Goal: Task Accomplishment & Management: Use online tool/utility

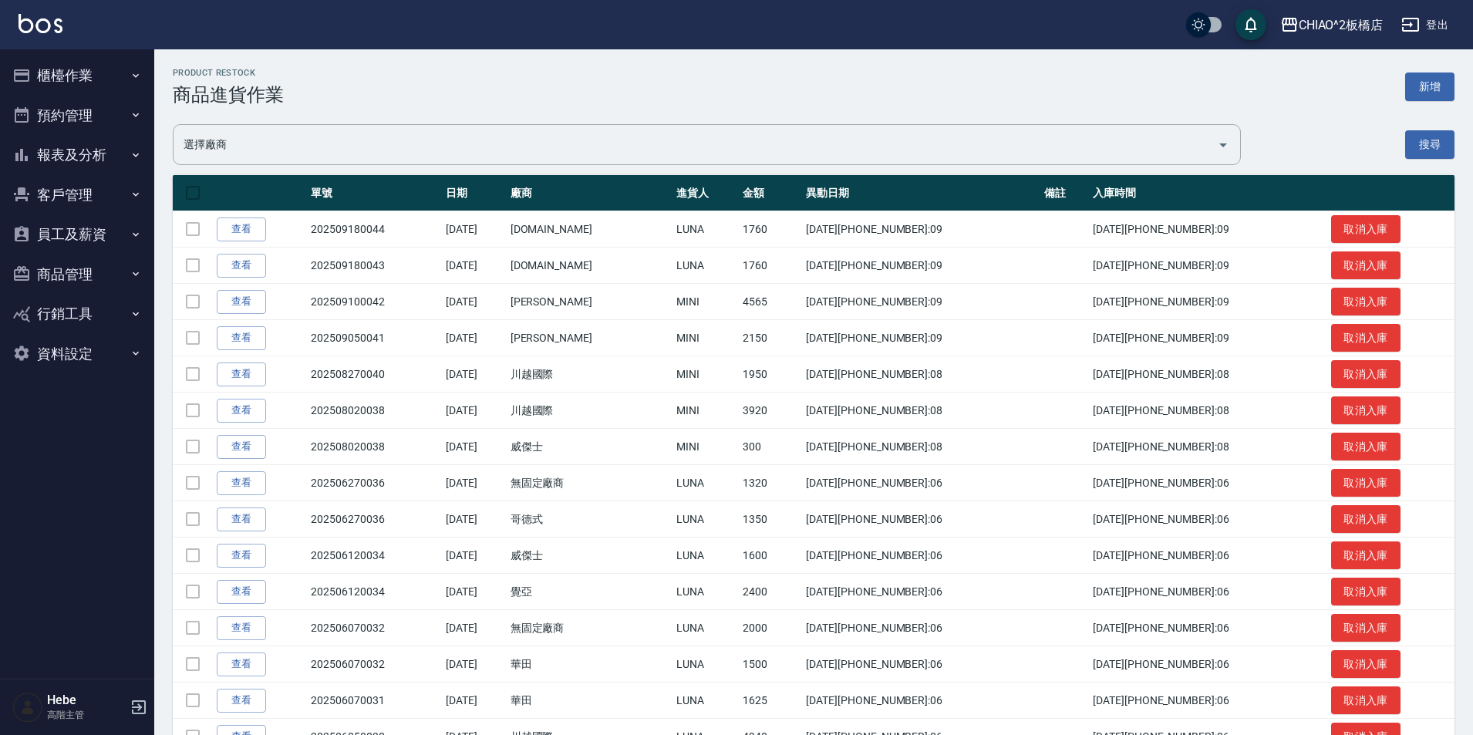
click at [77, 65] on button "櫃檯作業" at bounding box center [77, 76] width 142 height 40
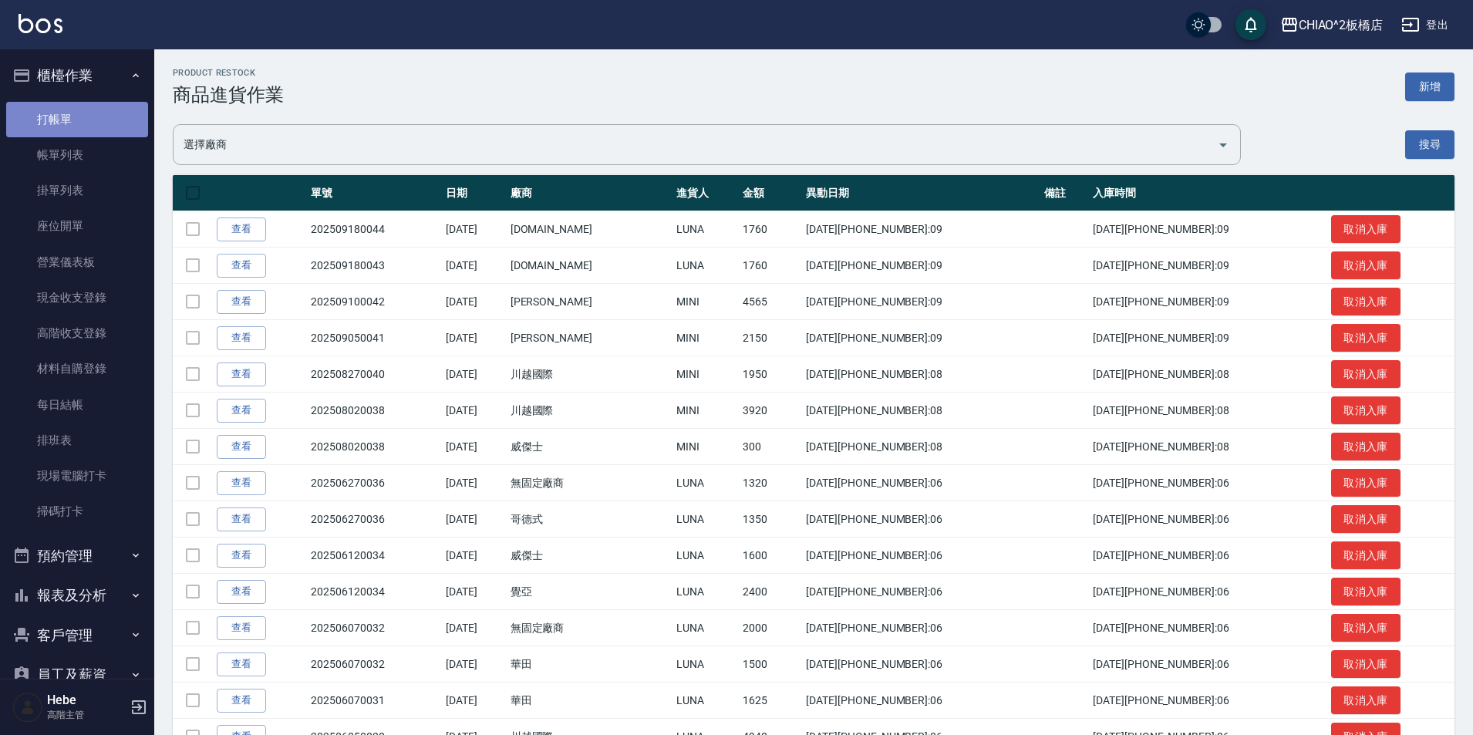
click at [86, 116] on link "打帳單" at bounding box center [77, 119] width 142 height 35
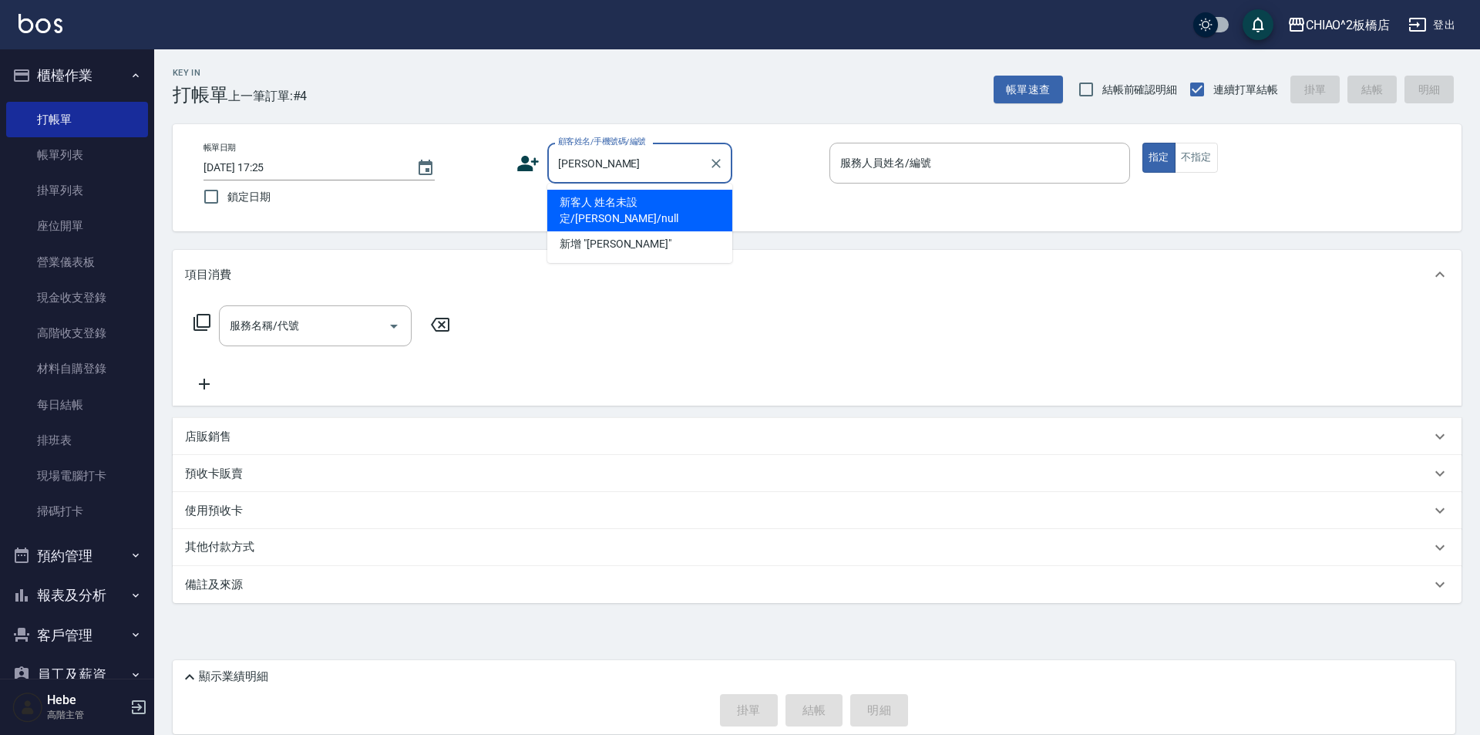
click at [641, 204] on li "新客人 姓名未設定/[PERSON_NAME]/null" at bounding box center [639, 211] width 185 height 42
type input "新客人 姓名未設定/[PERSON_NAME]/null"
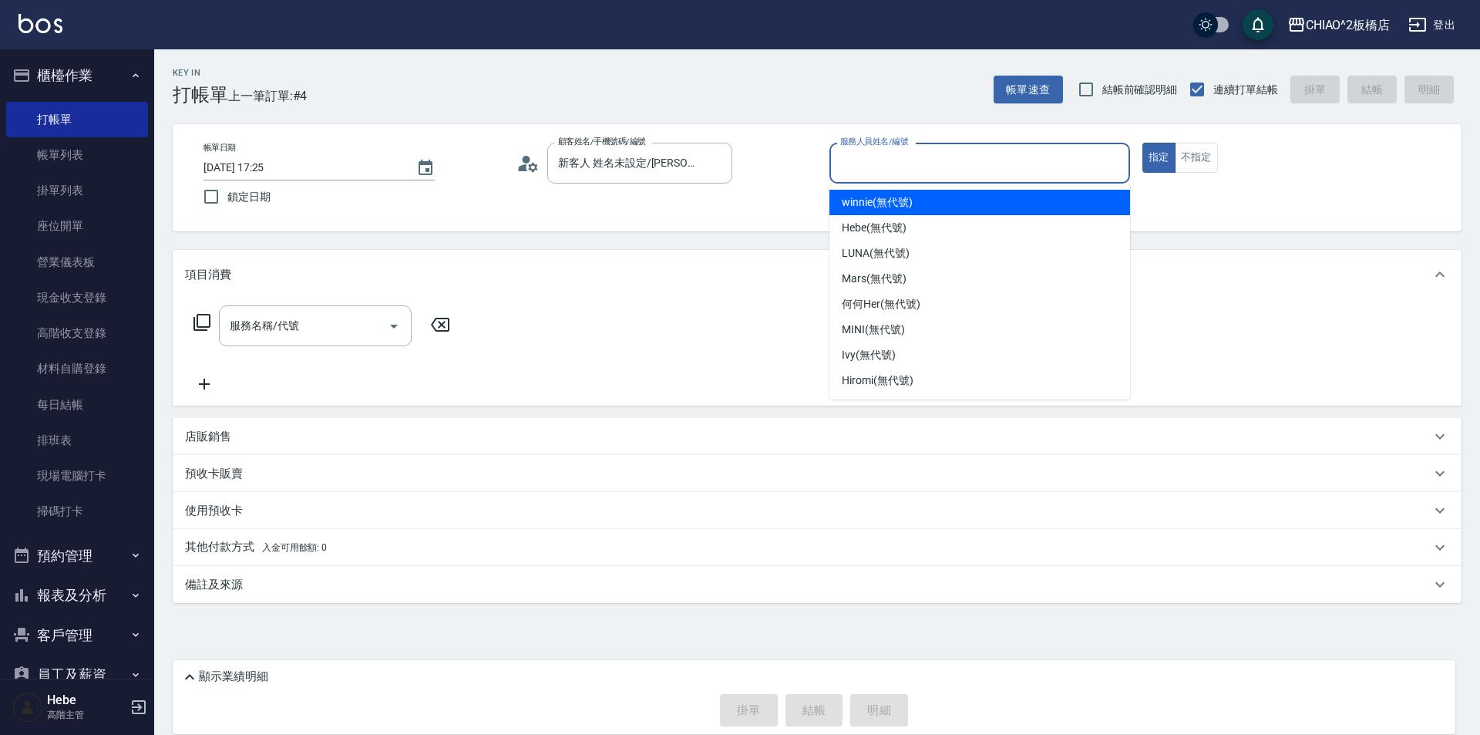
click at [875, 155] on input "服務人員姓名/編號" at bounding box center [980, 163] width 287 height 27
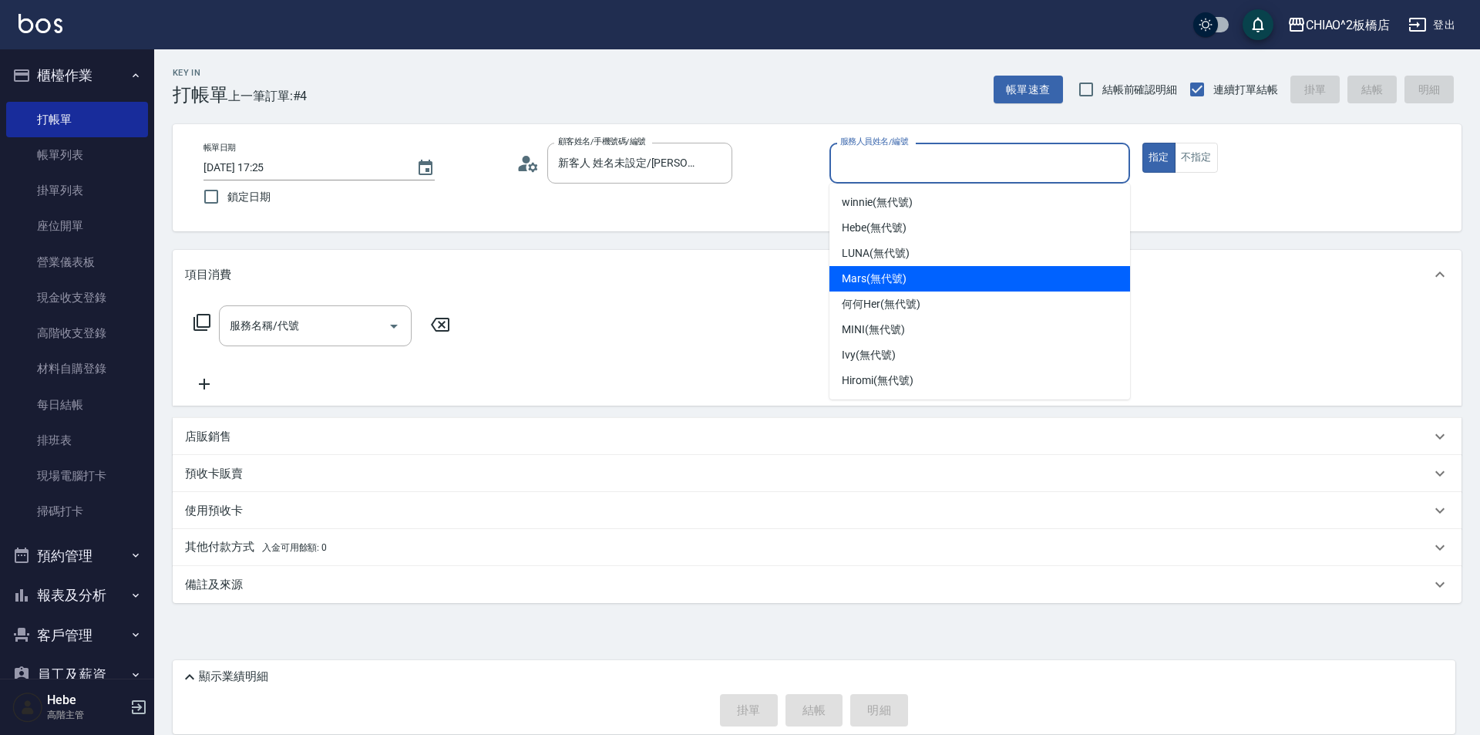
click at [858, 277] on span "Mars (無代號)" at bounding box center [874, 279] width 65 height 16
type input "Mars(無代號)"
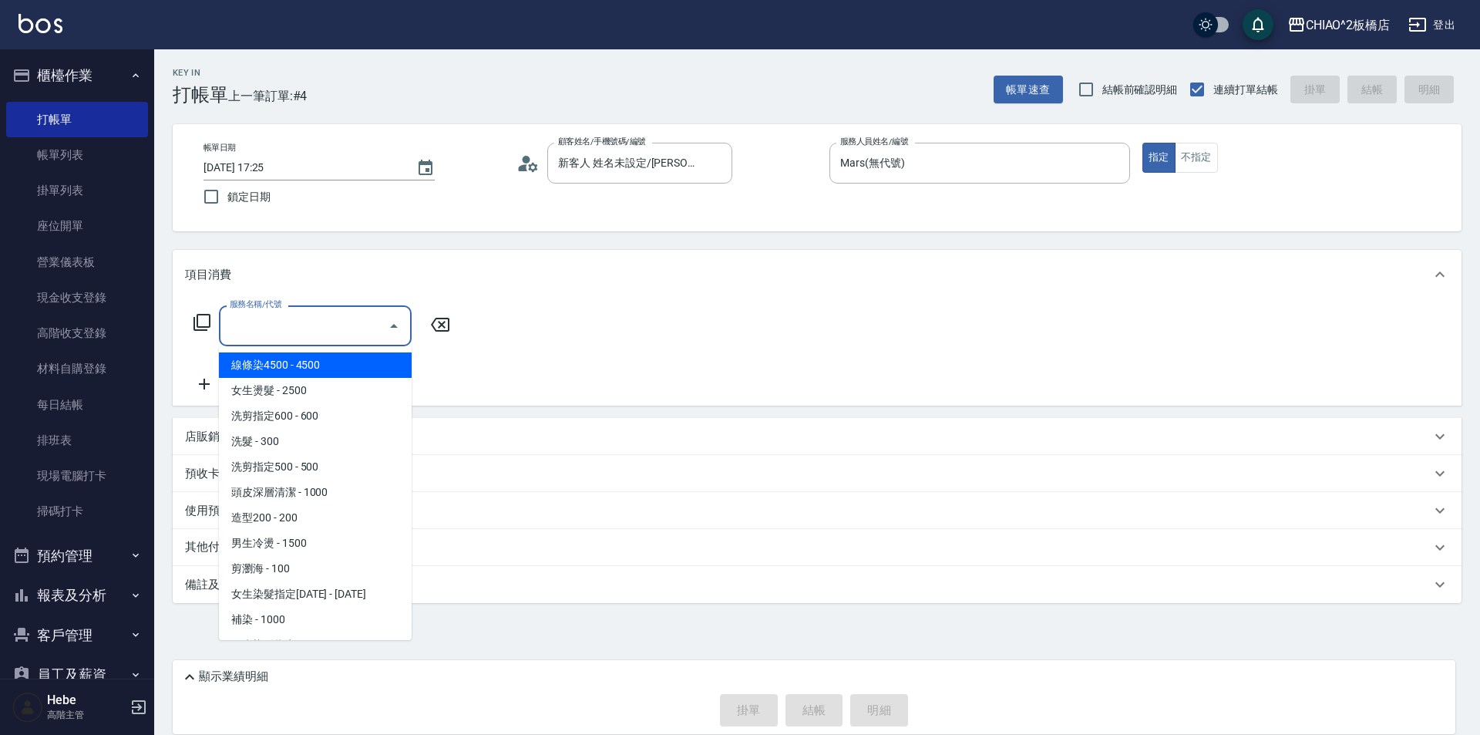
click at [323, 325] on input "服務名稱/代號" at bounding box center [304, 325] width 156 height 27
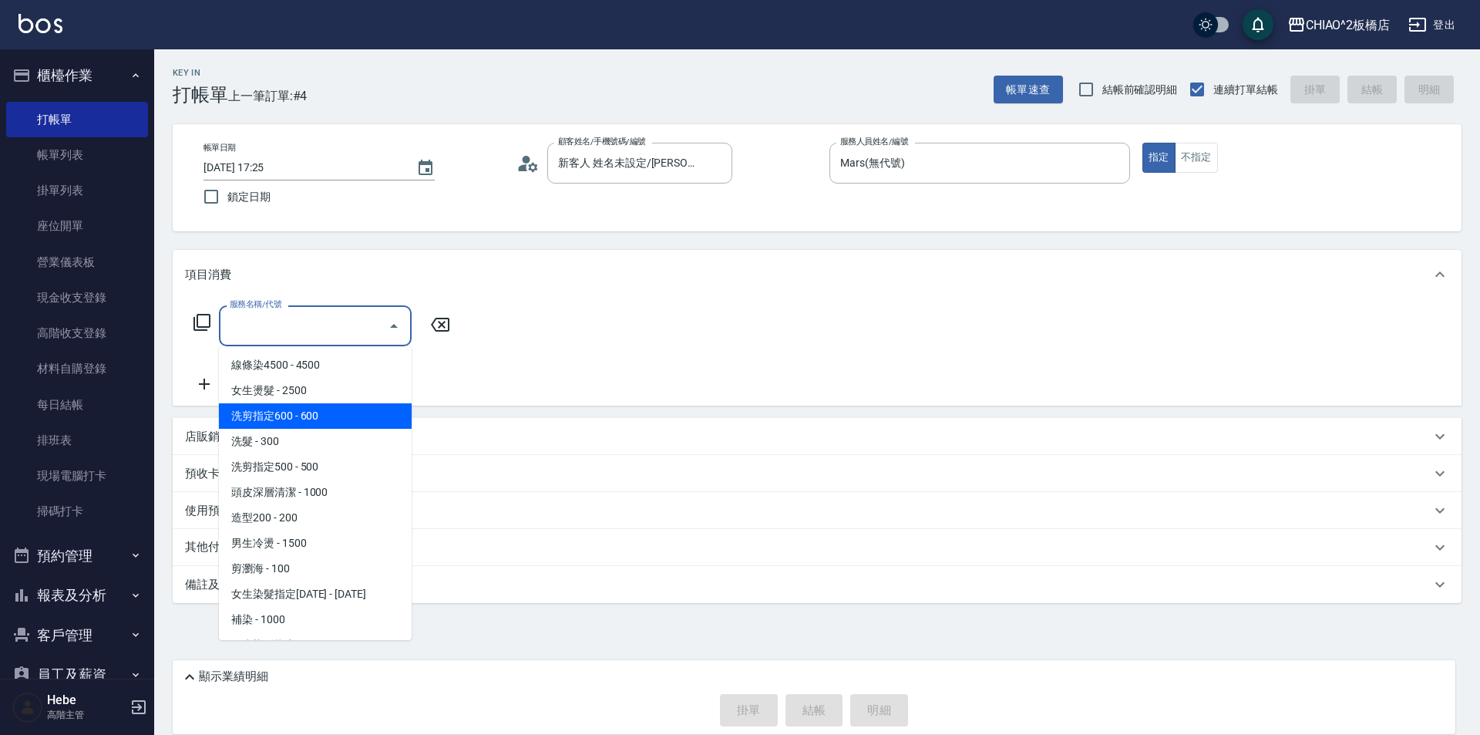
click at [335, 424] on span "洗剪指定600 - 600" at bounding box center [315, 415] width 193 height 25
type input "洗剪指定600(96678)"
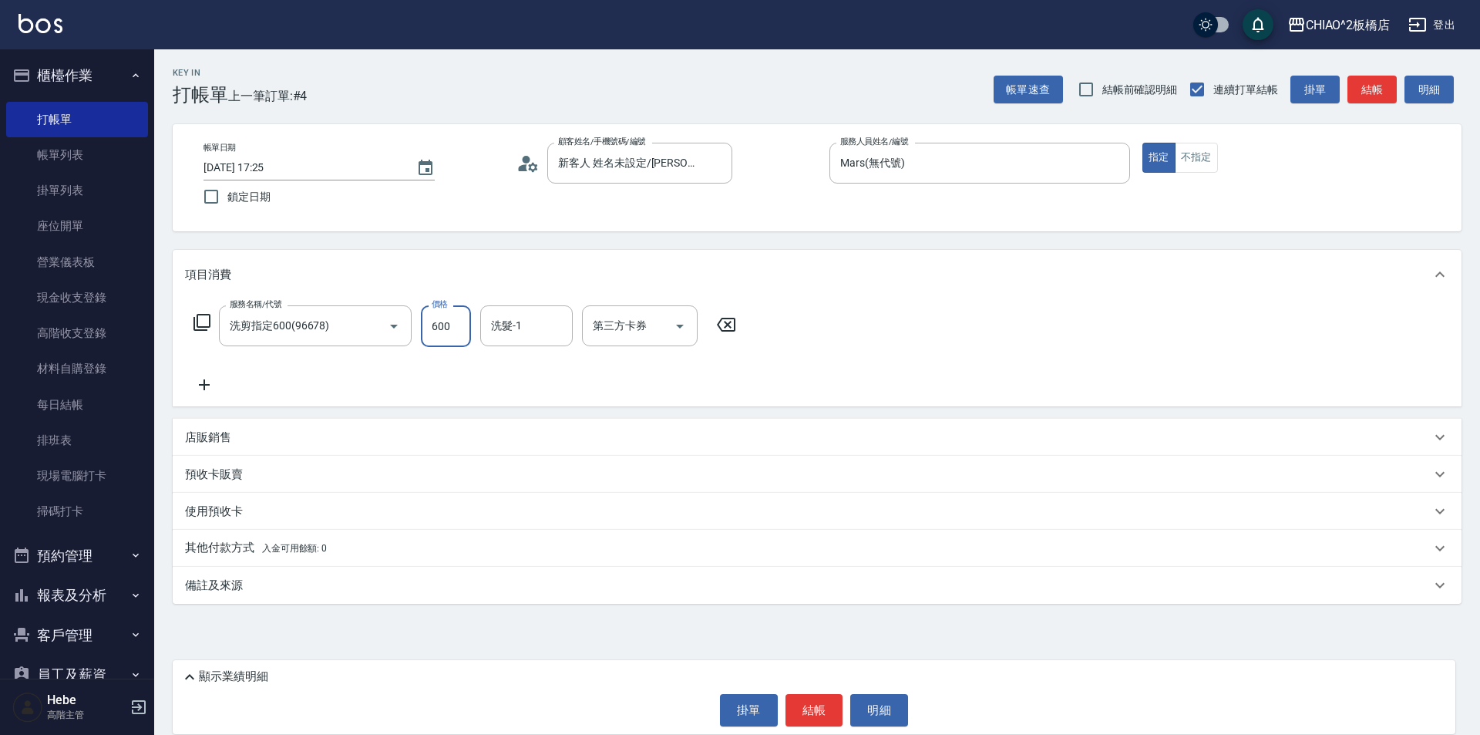
click at [438, 324] on input "600" at bounding box center [446, 326] width 50 height 42
type input "700"
click at [807, 702] on button "結帳" at bounding box center [815, 710] width 58 height 32
